Goal: Task Accomplishment & Management: Manage account settings

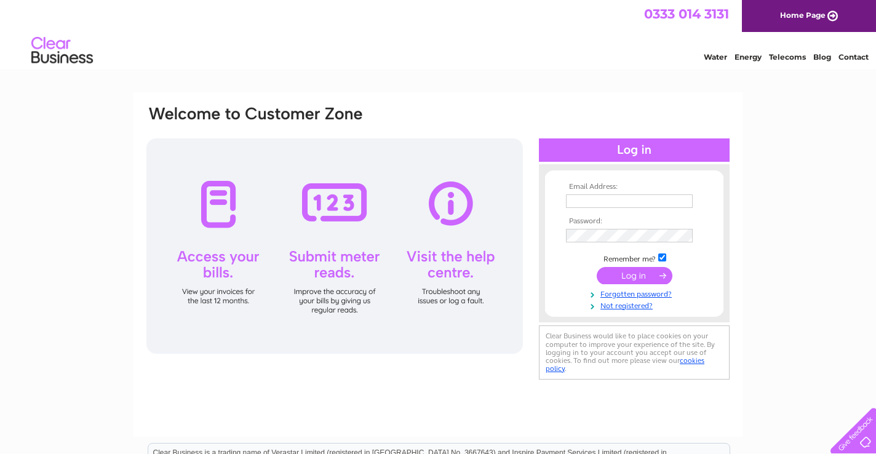
type input "veena61@hotmail.com"
click at [638, 274] on input "submit" at bounding box center [635, 275] width 76 height 17
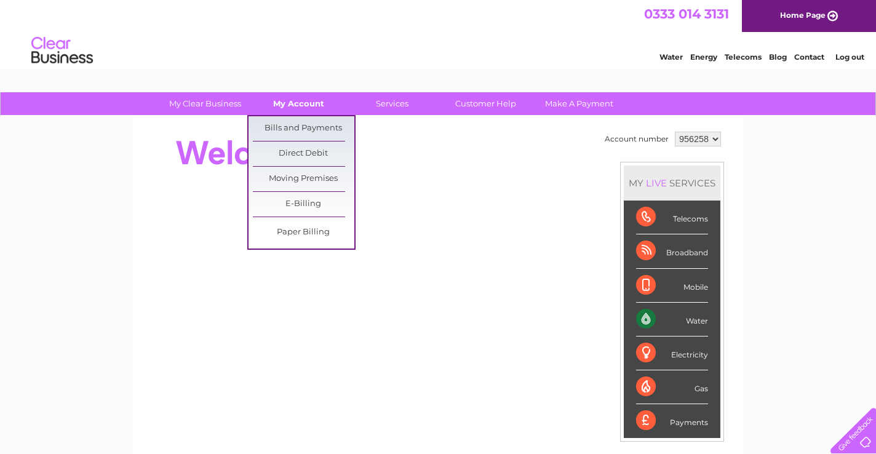
click at [289, 104] on link "My Account" at bounding box center [298, 103] width 101 height 23
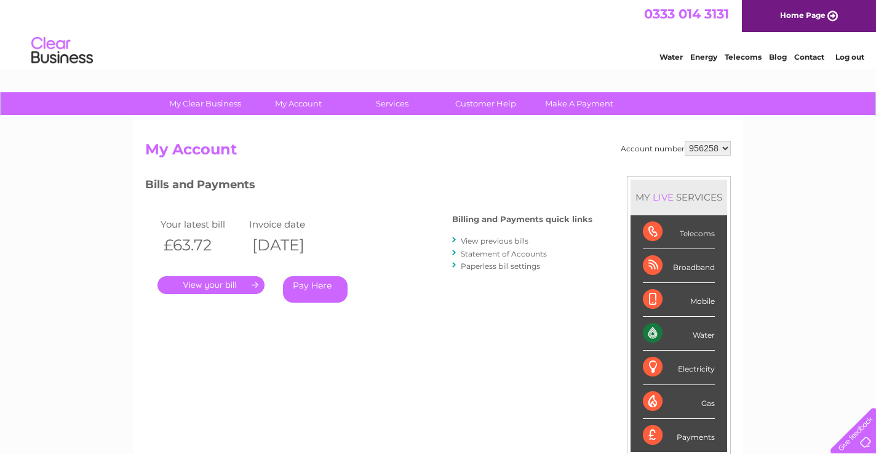
click at [496, 242] on link "View previous bills" at bounding box center [495, 240] width 68 height 9
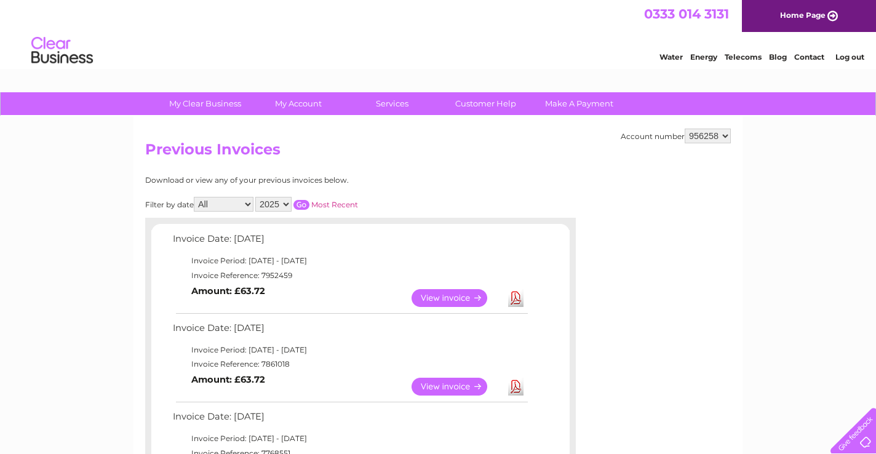
click at [288, 201] on select "2025 2024 2023 2022" at bounding box center [273, 204] width 36 height 15
select select "2022"
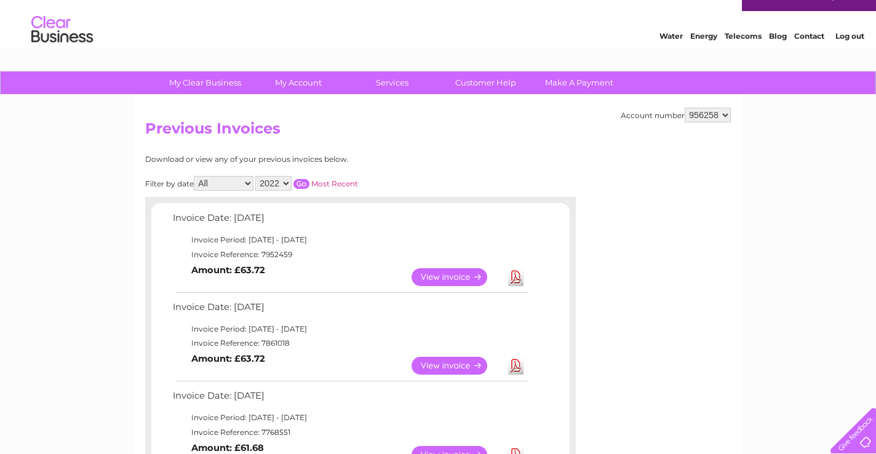
scroll to position [25, 0]
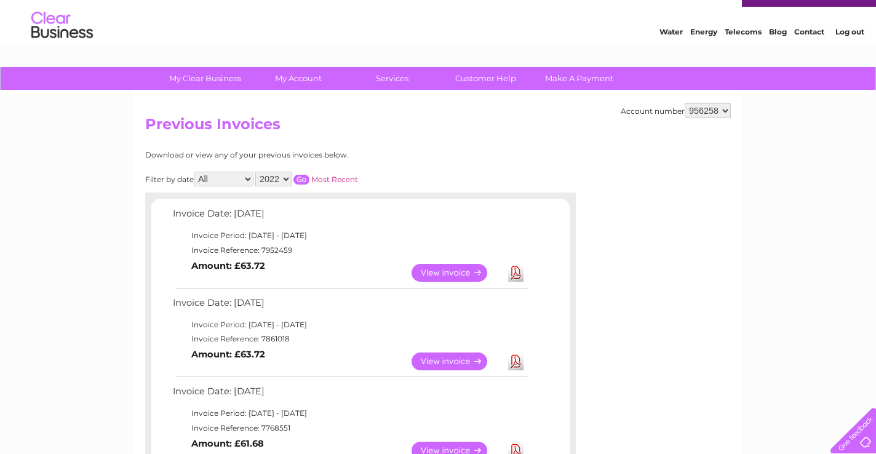
click at [303, 180] on input "button" at bounding box center [301, 180] width 16 height 10
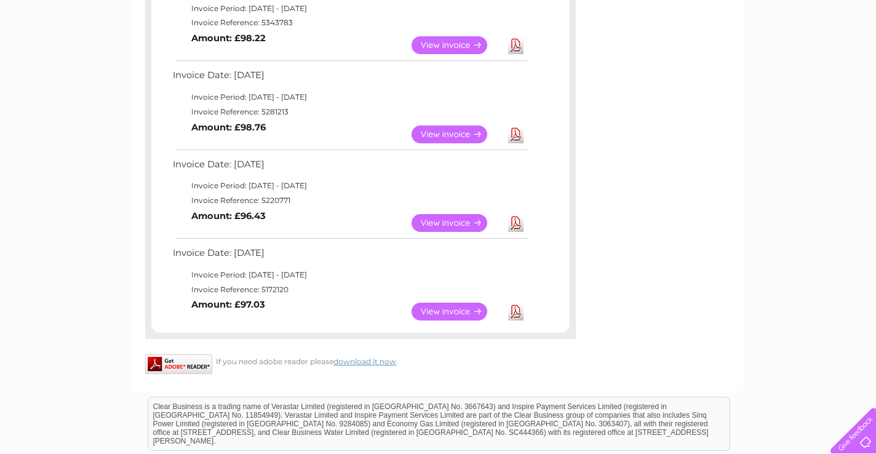
scroll to position [338, 0]
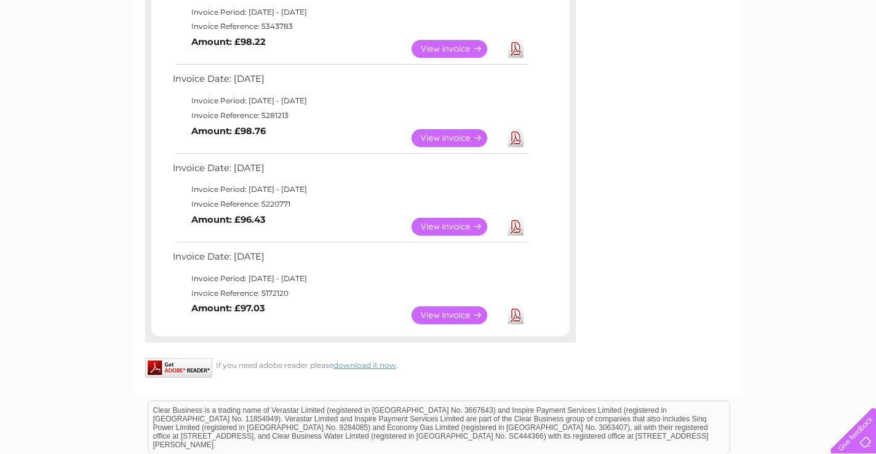
click at [450, 319] on link "View" at bounding box center [456, 315] width 90 height 18
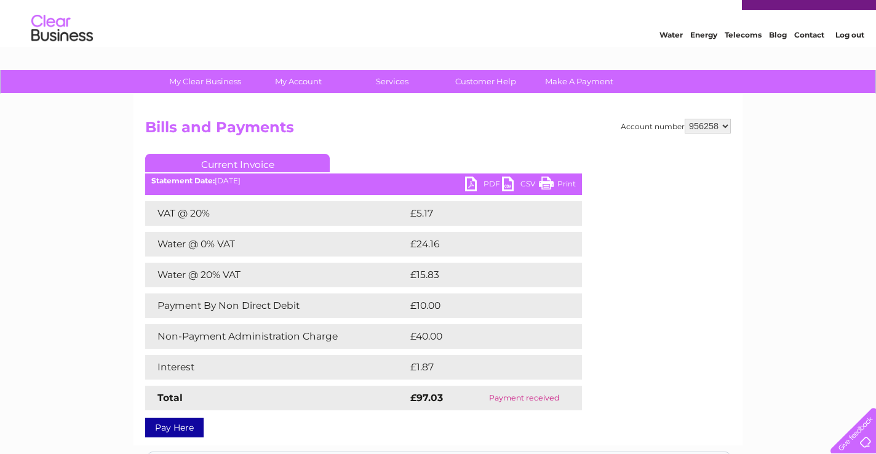
scroll to position [15, 0]
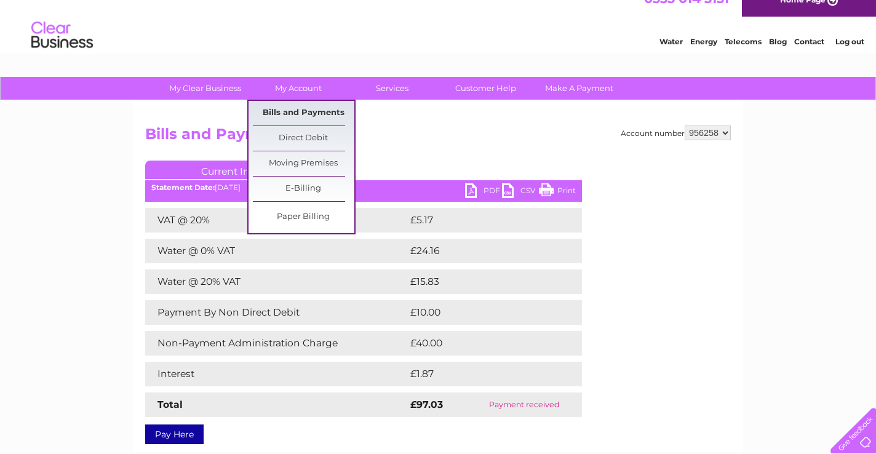
click at [298, 111] on link "Bills and Payments" at bounding box center [303, 113] width 101 height 25
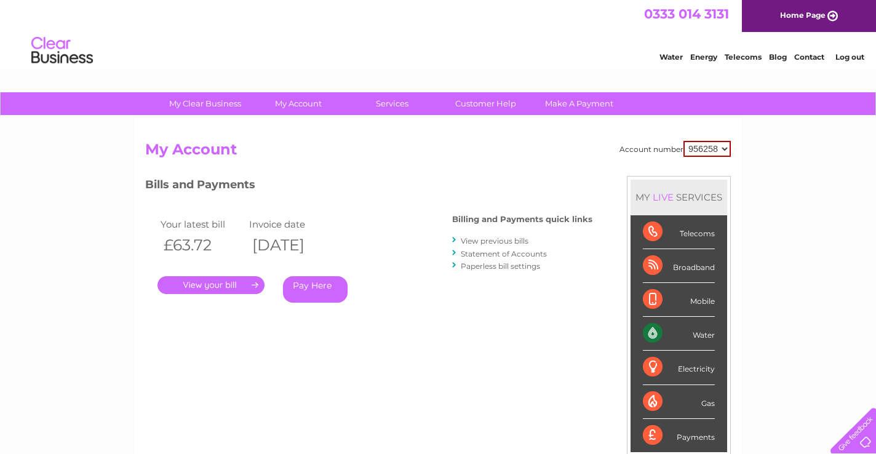
click at [481, 240] on link "View previous bills" at bounding box center [495, 240] width 68 height 9
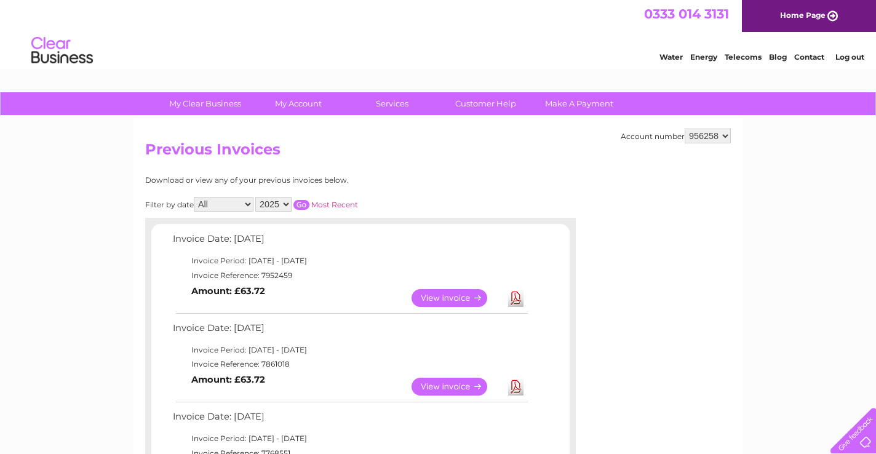
click at [287, 203] on select "2025 2024 2023 2022" at bounding box center [273, 204] width 36 height 15
click at [301, 204] on input "button" at bounding box center [301, 205] width 16 height 10
click at [303, 205] on input "button" at bounding box center [301, 205] width 16 height 10
click at [304, 204] on input "button" at bounding box center [301, 205] width 16 height 10
click at [287, 202] on select "2025 2024 2023 2022" at bounding box center [273, 204] width 36 height 15
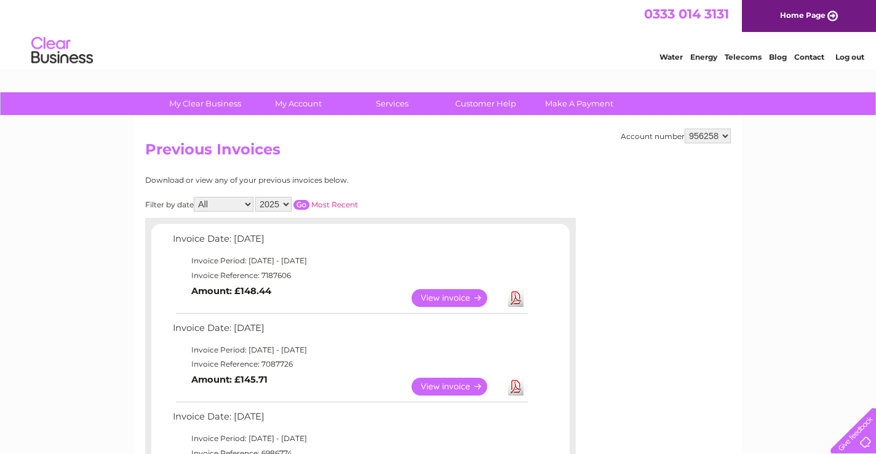
click at [304, 206] on input "button" at bounding box center [301, 205] width 16 height 10
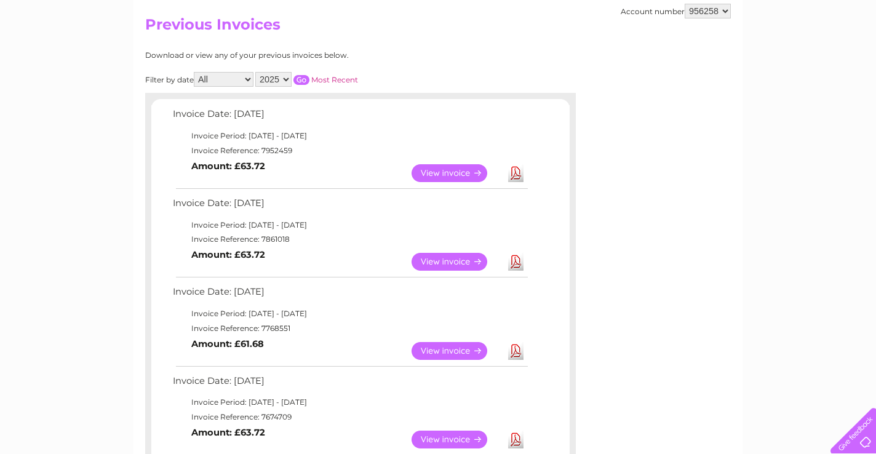
scroll to position [121, 0]
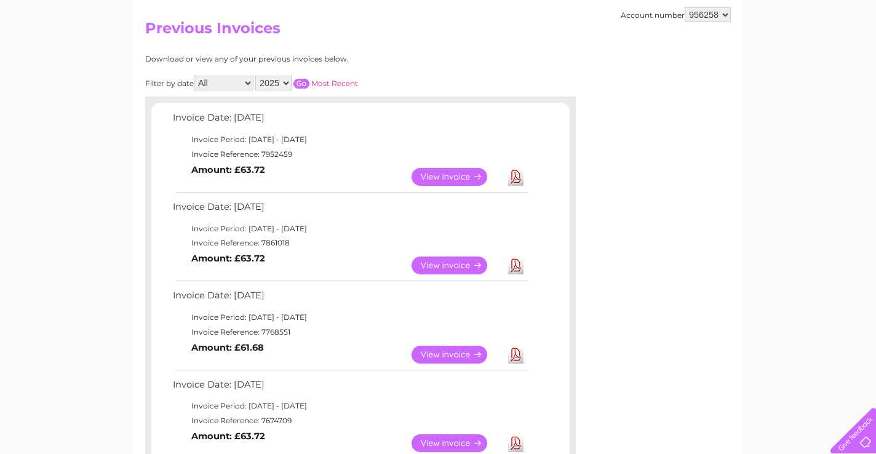
click at [288, 81] on select "2025 2024 2023 2022" at bounding box center [273, 83] width 36 height 15
select select "2024"
click at [304, 83] on input "button" at bounding box center [301, 84] width 16 height 10
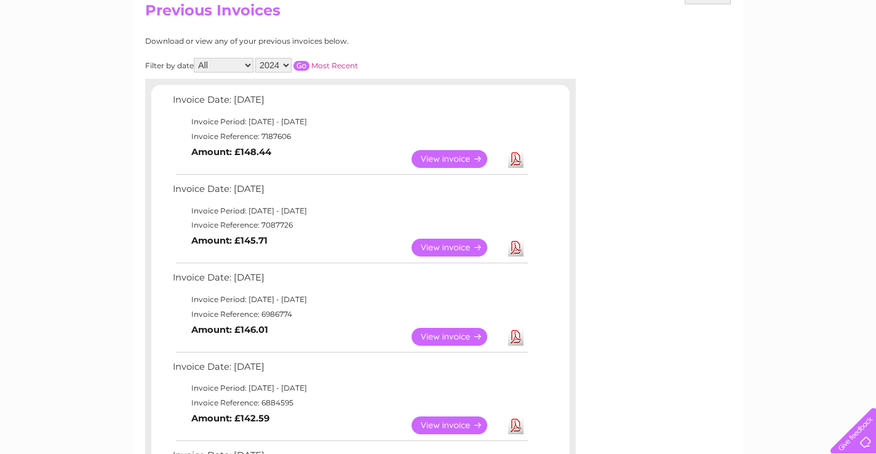
scroll to position [0, 0]
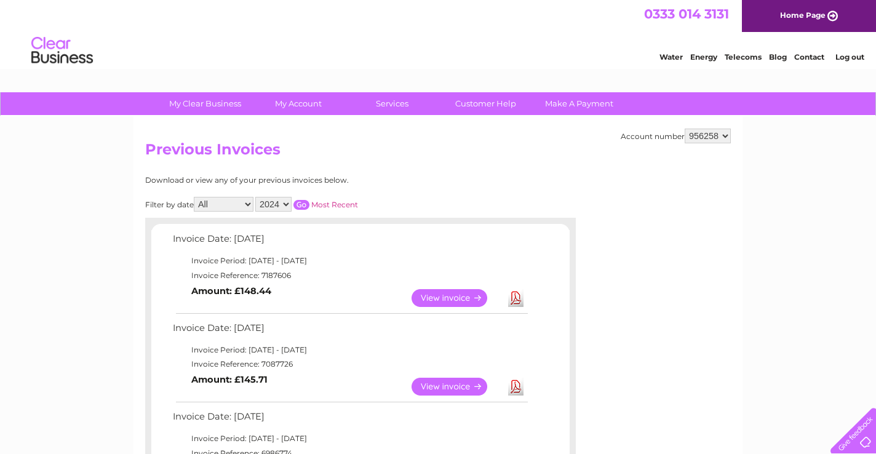
click at [458, 301] on link "View" at bounding box center [456, 298] width 90 height 18
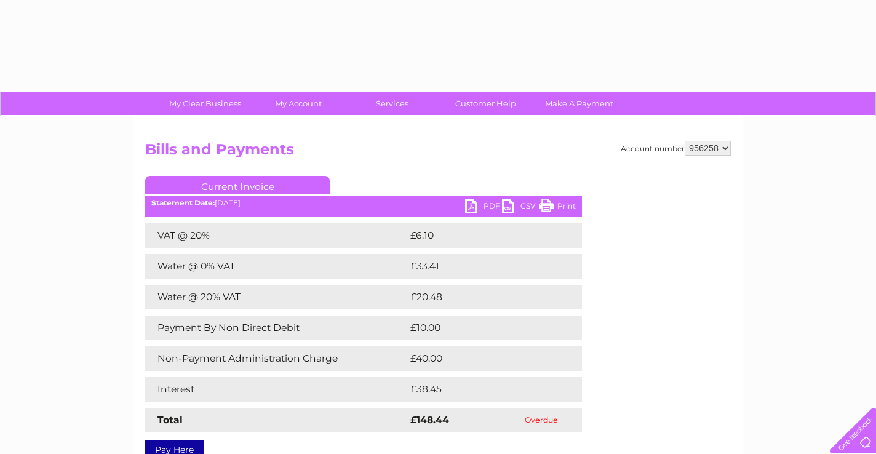
click at [301, 204] on div "Statement Date: 03/12/2024" at bounding box center [363, 203] width 437 height 9
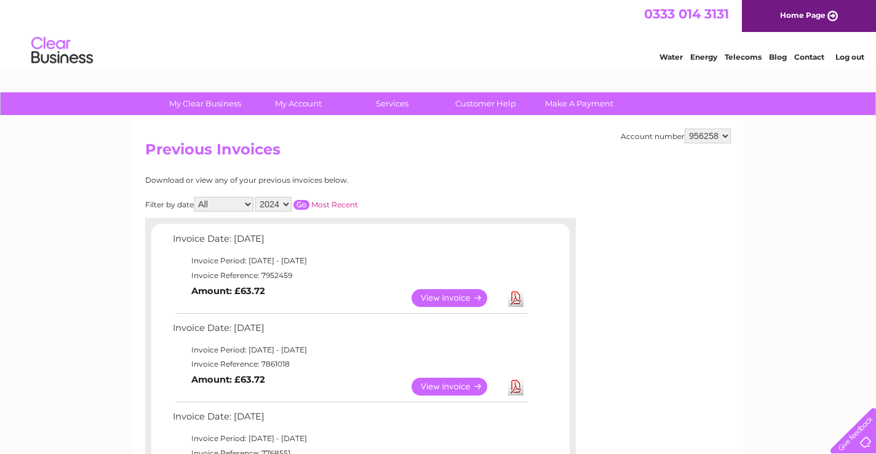
click at [286, 202] on select "2025 2024 2023 2022" at bounding box center [273, 204] width 36 height 15
select select "2025"
click at [301, 205] on input "button" at bounding box center [301, 205] width 16 height 10
click at [303, 204] on input "button" at bounding box center [301, 205] width 16 height 10
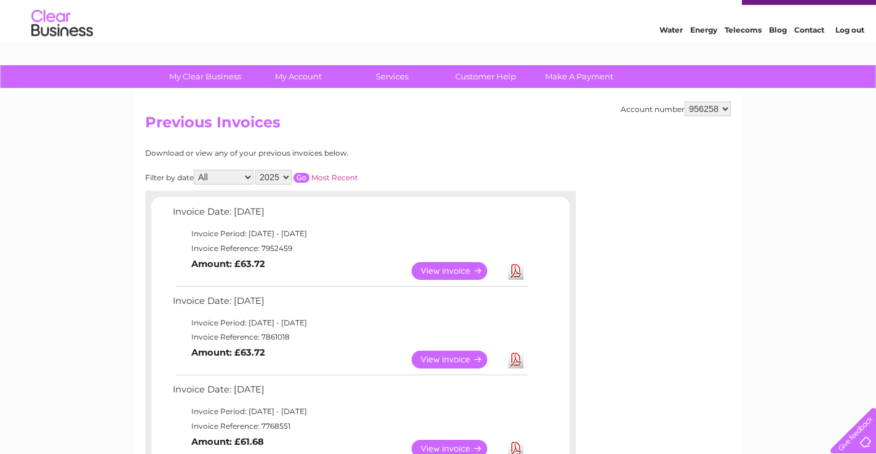
scroll to position [31, 0]
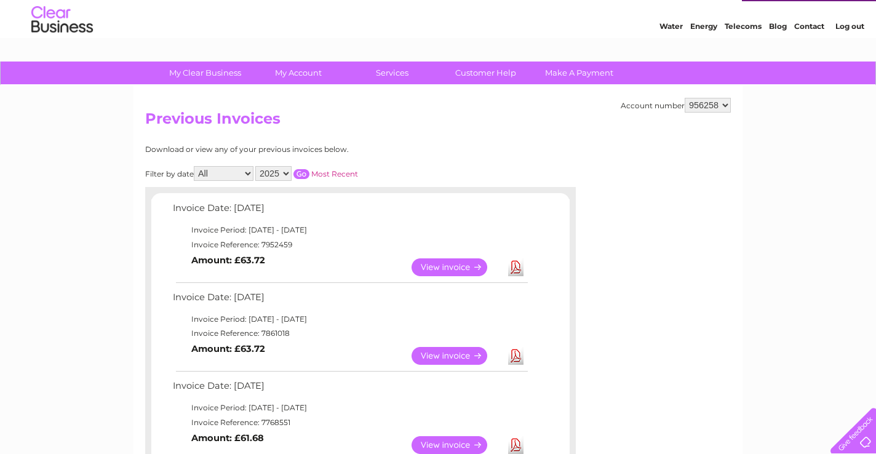
click at [449, 270] on link "View" at bounding box center [456, 267] width 90 height 18
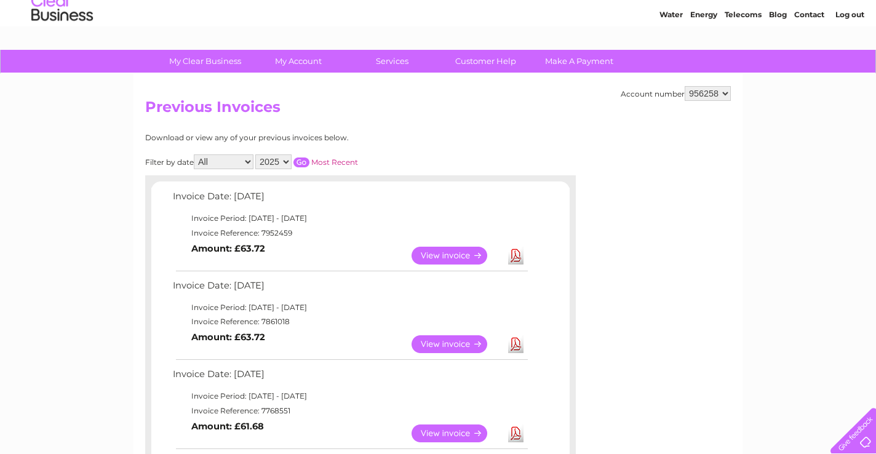
scroll to position [42, 0]
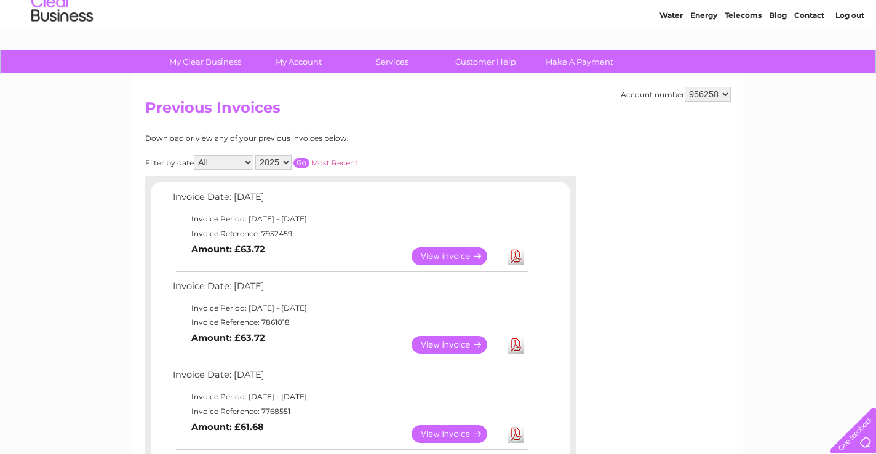
click at [450, 260] on link "View" at bounding box center [456, 256] width 90 height 18
